Goal: Navigation & Orientation: Find specific page/section

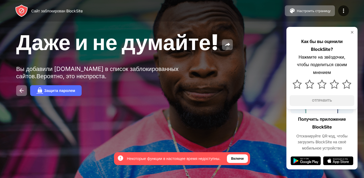
click at [339, 25] on div "Даже и не думайте! Вы добавили [DOMAIN_NAME] в список заблокированных сайтов. В…" at bounding box center [182, 62] width 364 height 125
